Goal: Task Accomplishment & Management: Use online tool/utility

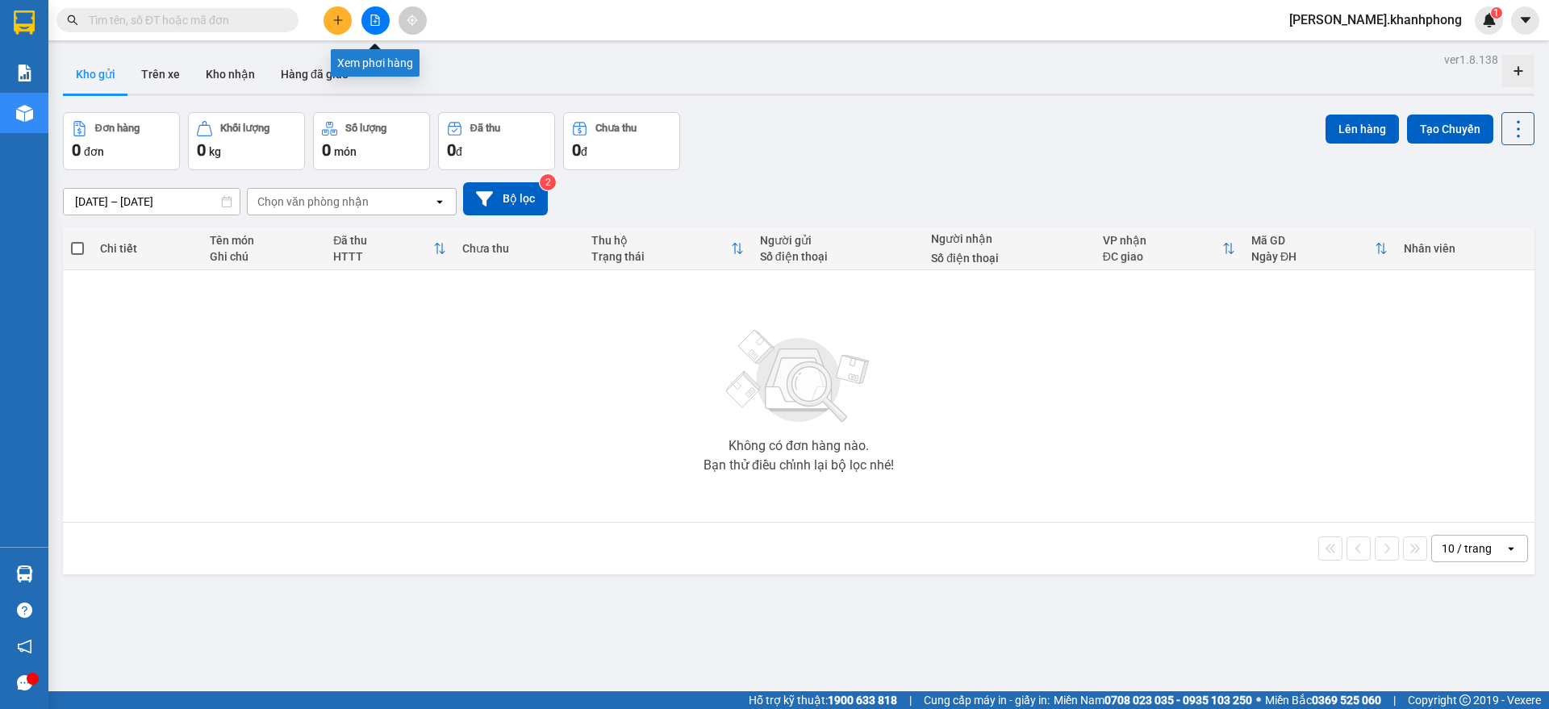
click at [376, 15] on icon "file-add" at bounding box center [375, 20] width 9 height 11
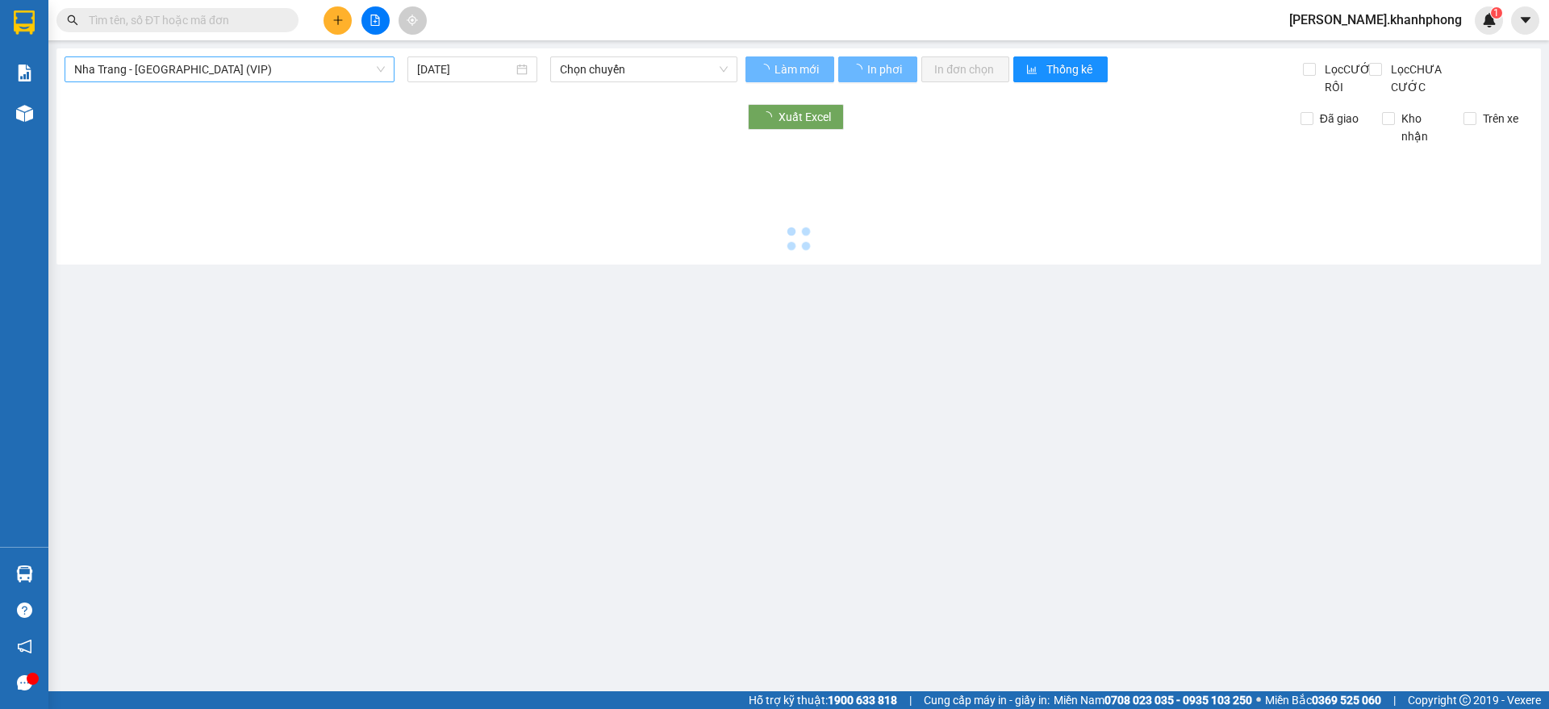
type input "15/08/2025"
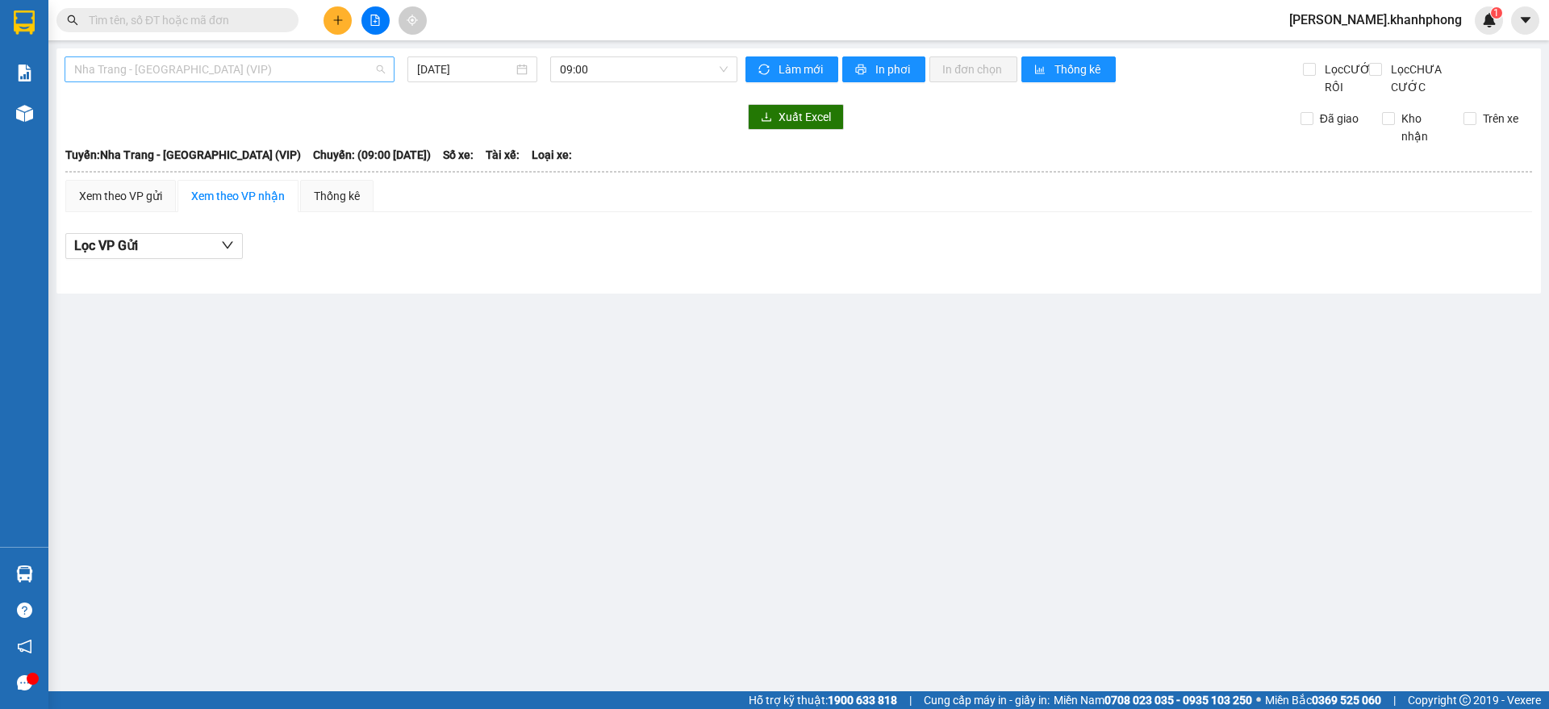
click at [326, 61] on span "Nha Trang - Sài Gòn (VIP)" at bounding box center [229, 69] width 311 height 24
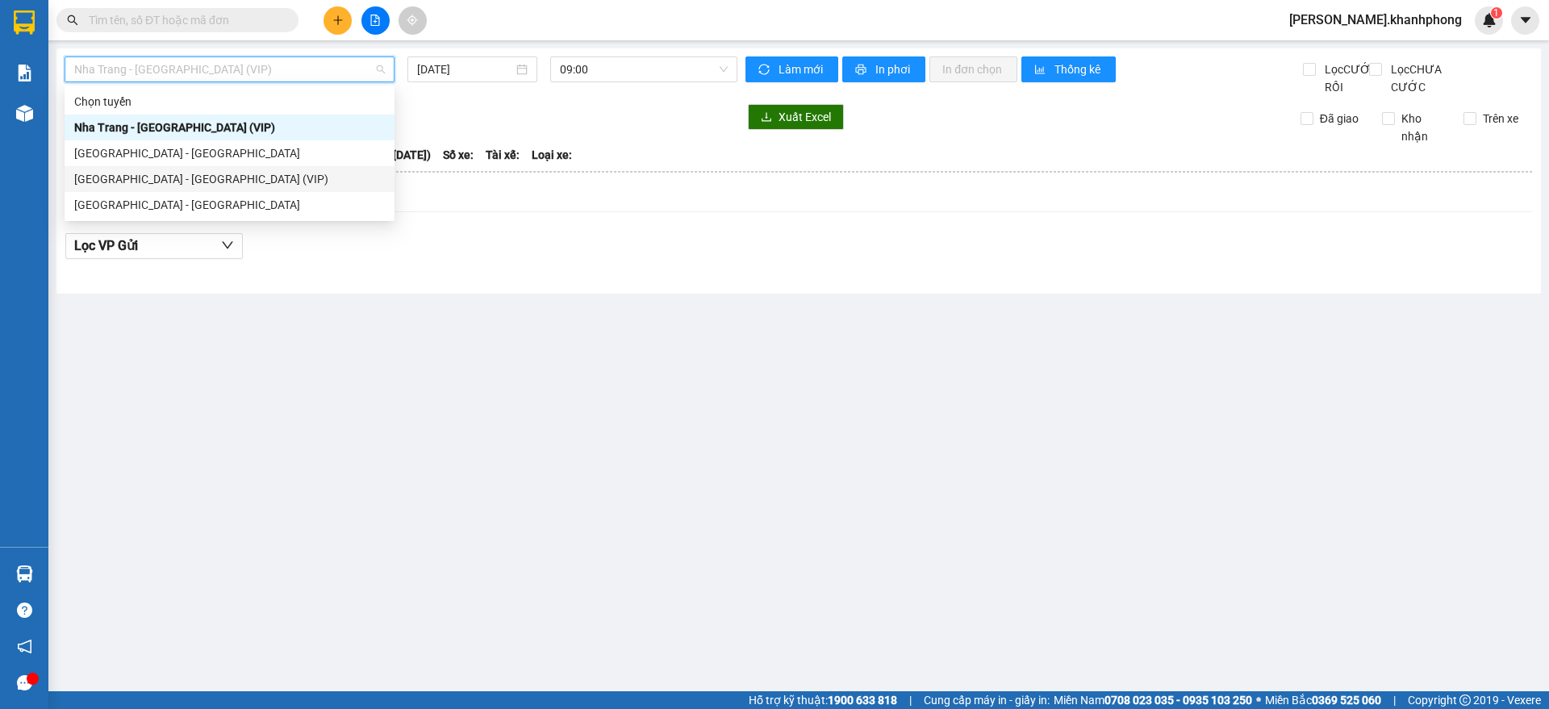
click at [180, 177] on div "Sài Gòn - Nha Trang (VIP)" at bounding box center [229, 179] width 311 height 18
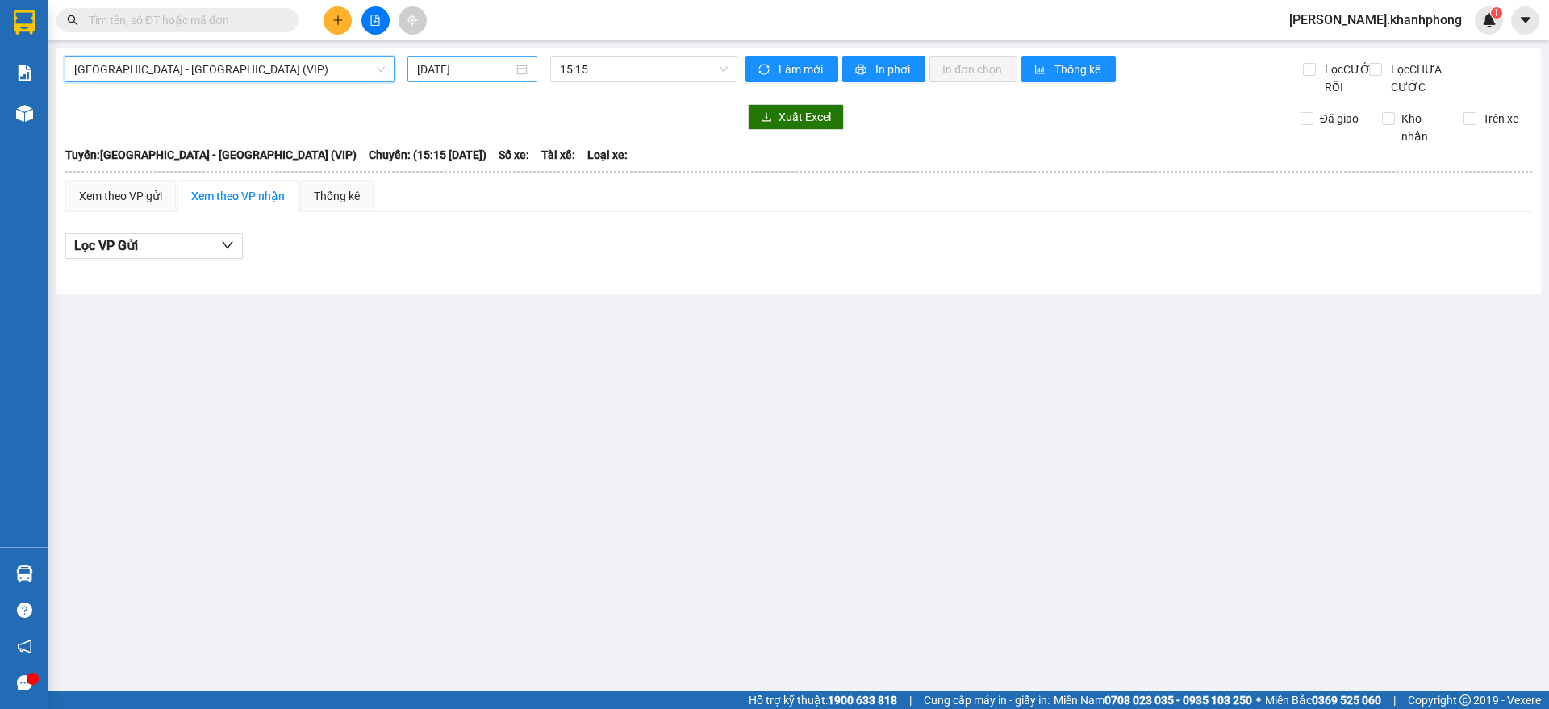
click at [446, 69] on input "15/08/2025" at bounding box center [465, 69] width 96 height 18
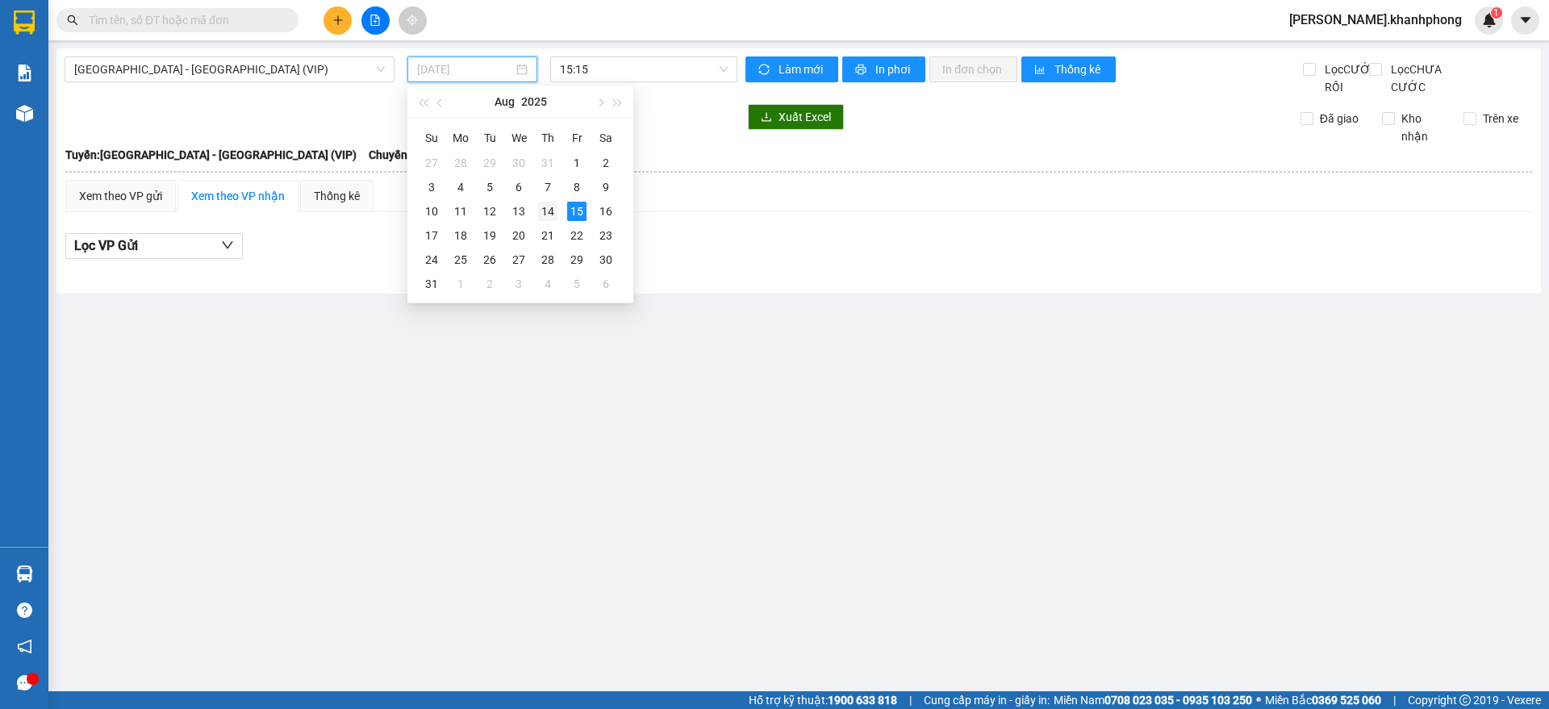
click at [553, 211] on div "14" at bounding box center [547, 211] width 19 height 19
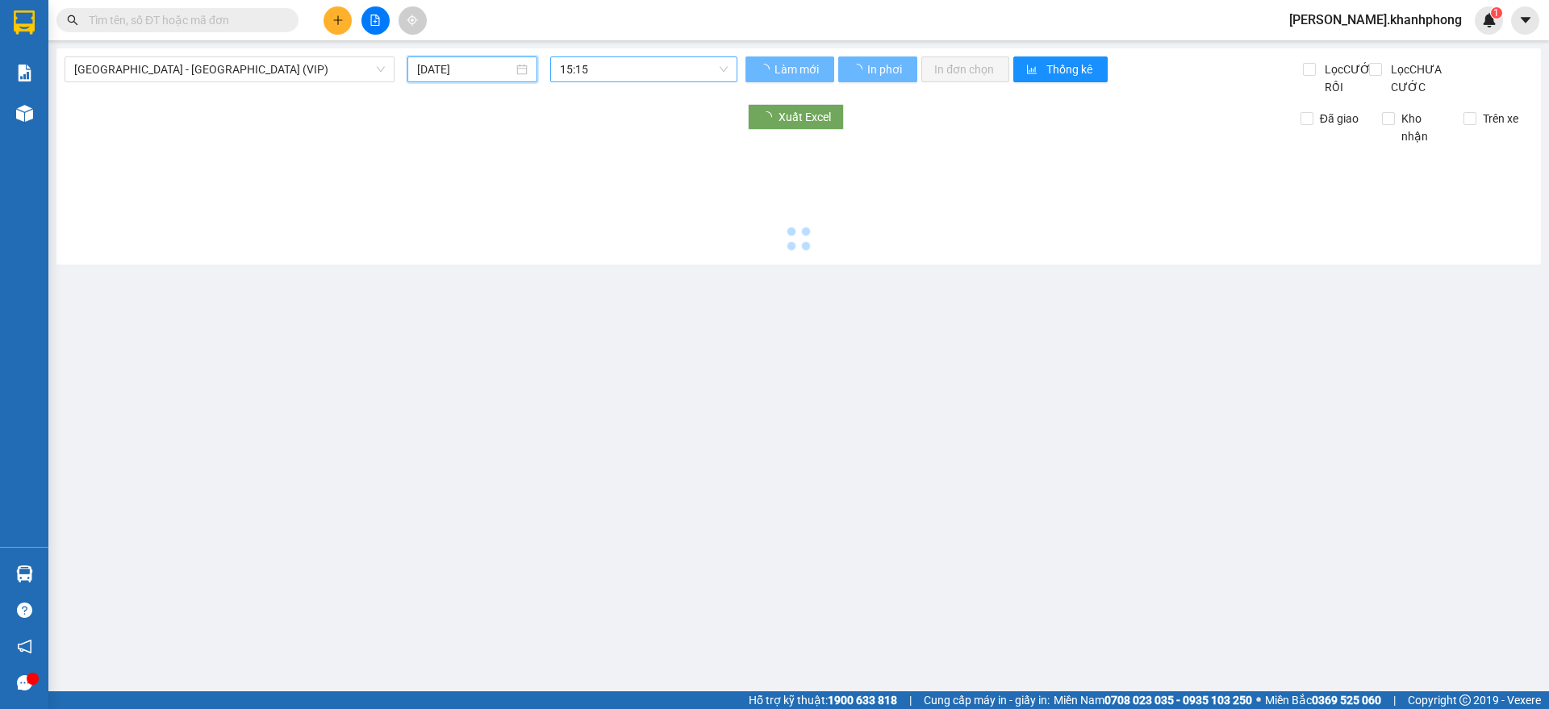
type input "14/08/2025"
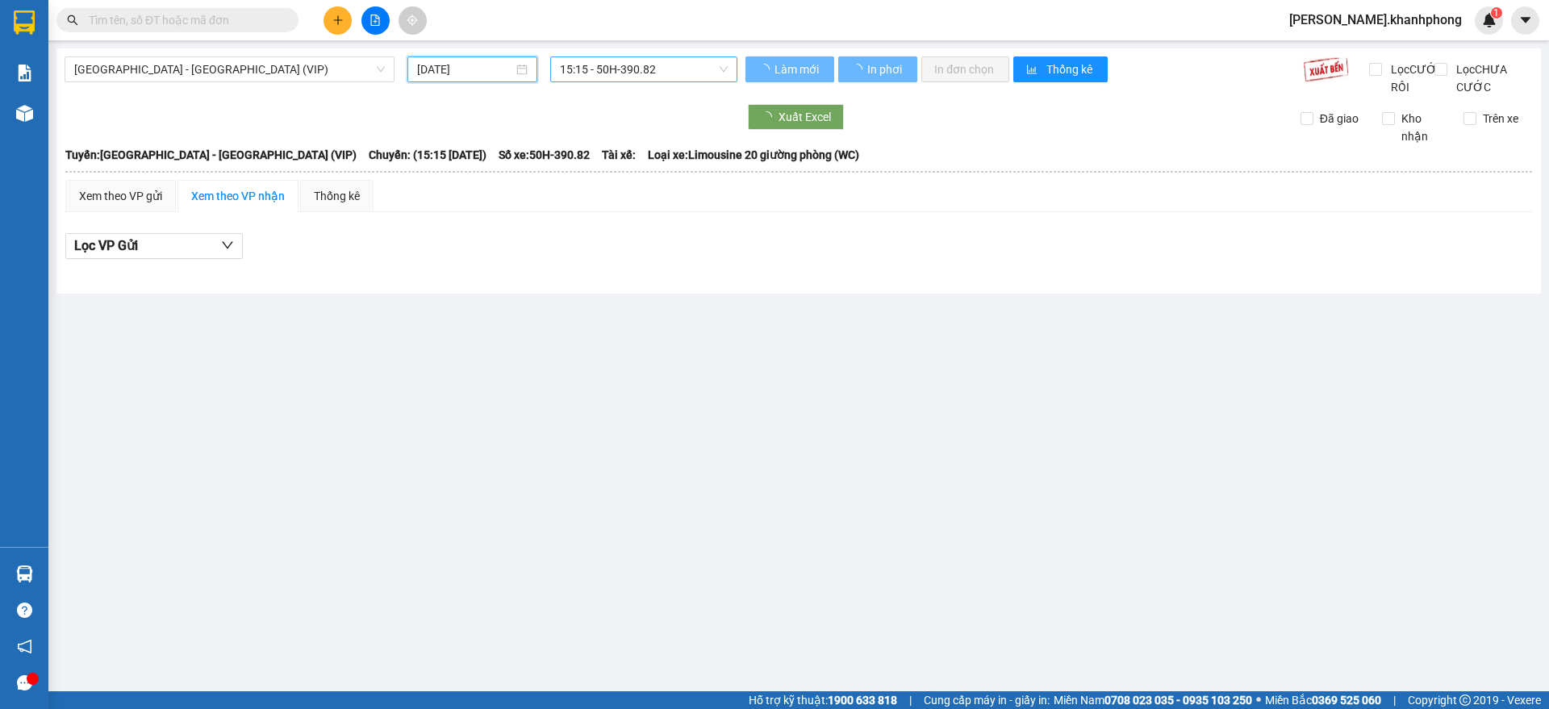
click at [647, 63] on span "15:15 - 50H-390.82" at bounding box center [644, 69] width 168 height 24
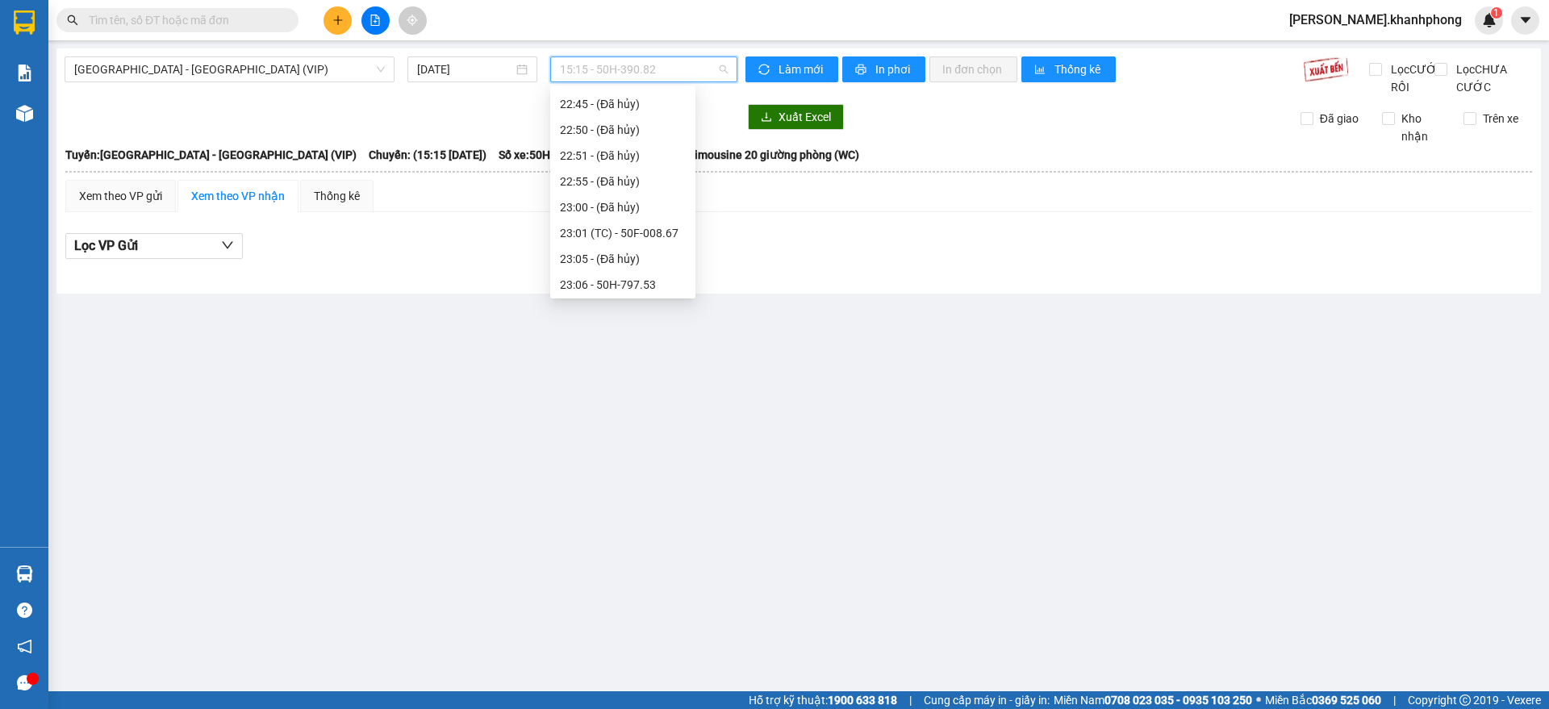
scroll to position [516, 0]
click at [650, 255] on div "23:40 - 61A-480.76" at bounding box center [623, 257] width 126 height 18
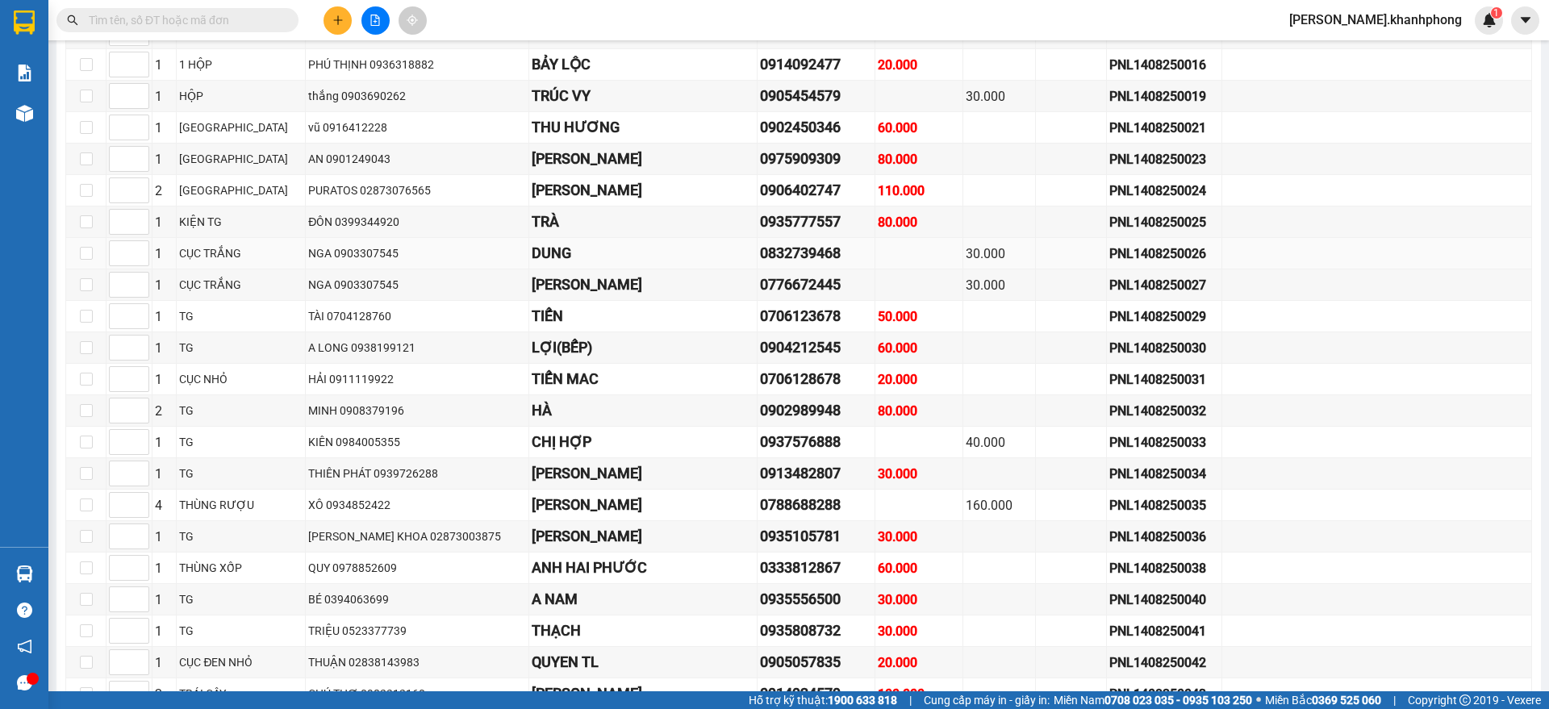
scroll to position [4940, 0]
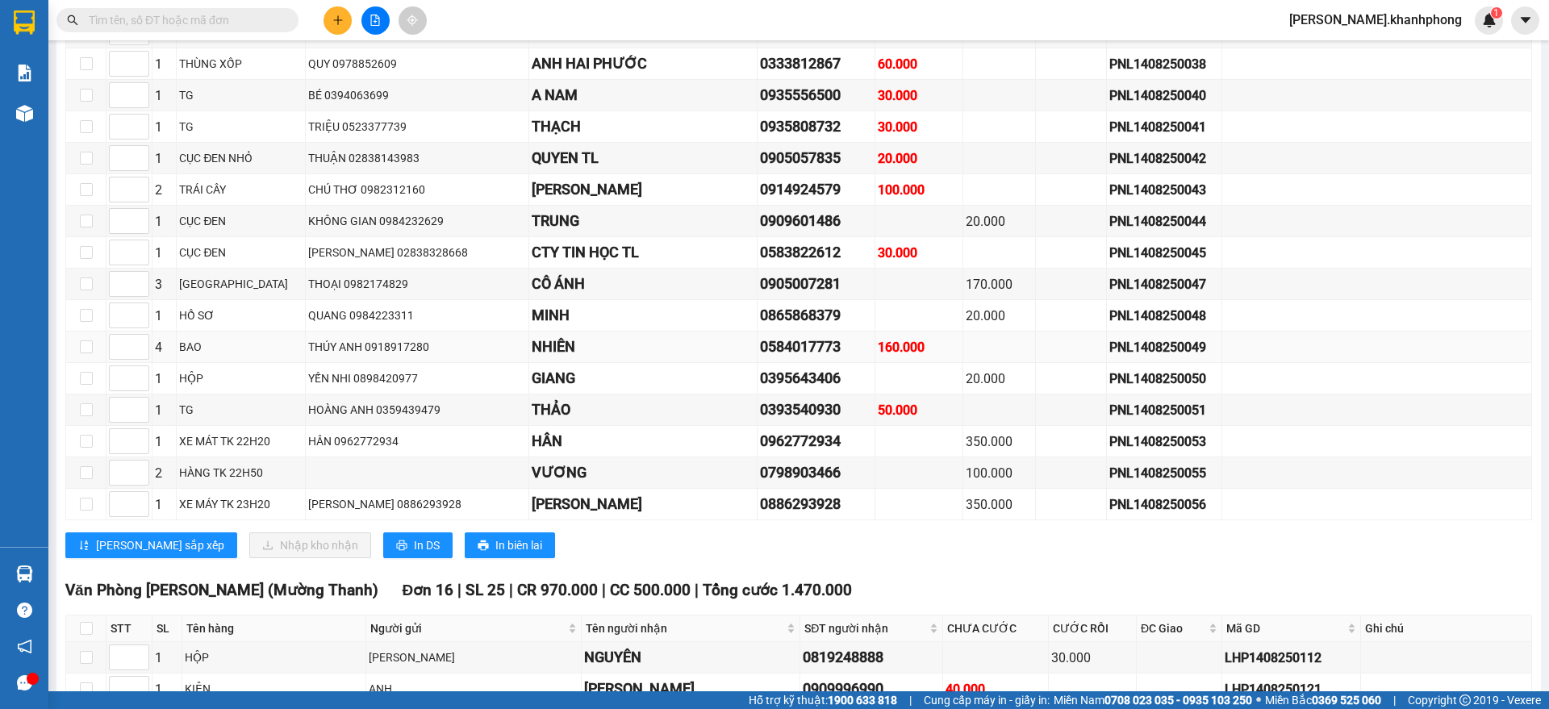
click at [895, 357] on div "160.000" at bounding box center [918, 347] width 82 height 20
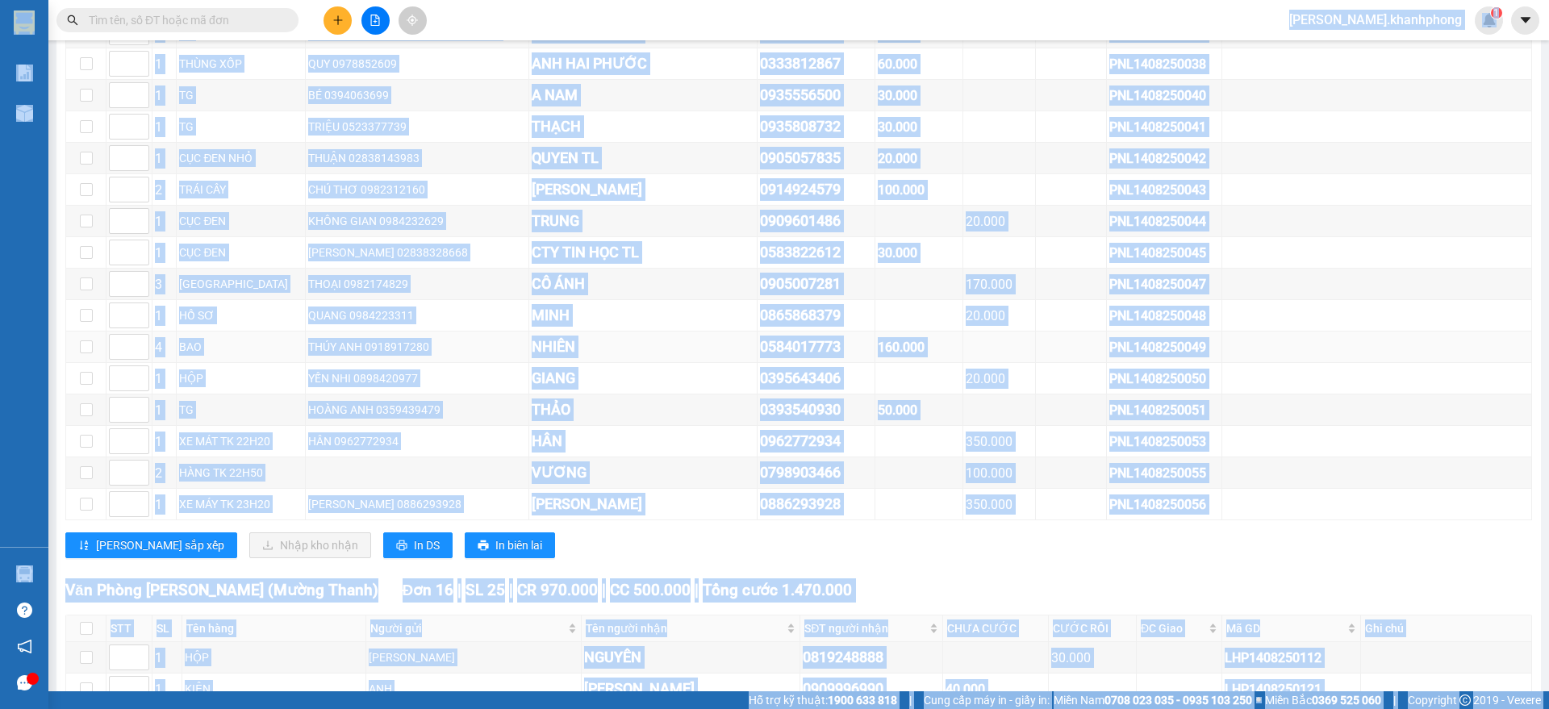
copy body "kim.khanhphong 1 Báo cáo Báo cáo dòng tiền (nhân viên) Doanh số tạo đơn theo VP…"
